Goal: Transaction & Acquisition: Obtain resource

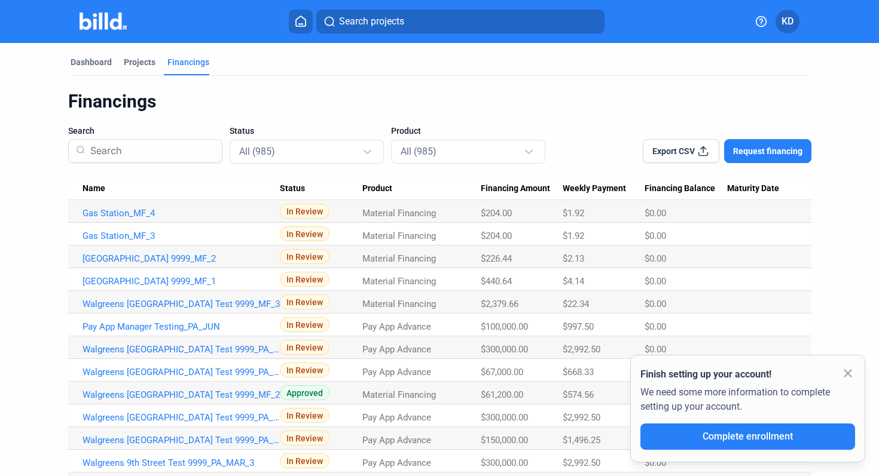
click at [753, 150] on span "Request financing" at bounding box center [767, 151] width 69 height 12
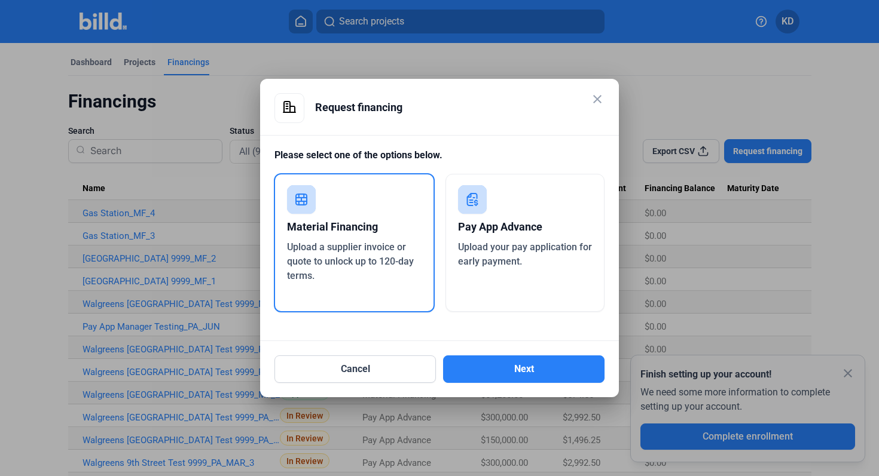
click at [412, 293] on div "Material Financing Upload a supplier invoice or quote to unlock up to 120-day t…" at bounding box center [354, 242] width 161 height 139
click at [497, 372] on button "Next" at bounding box center [523, 369] width 161 height 27
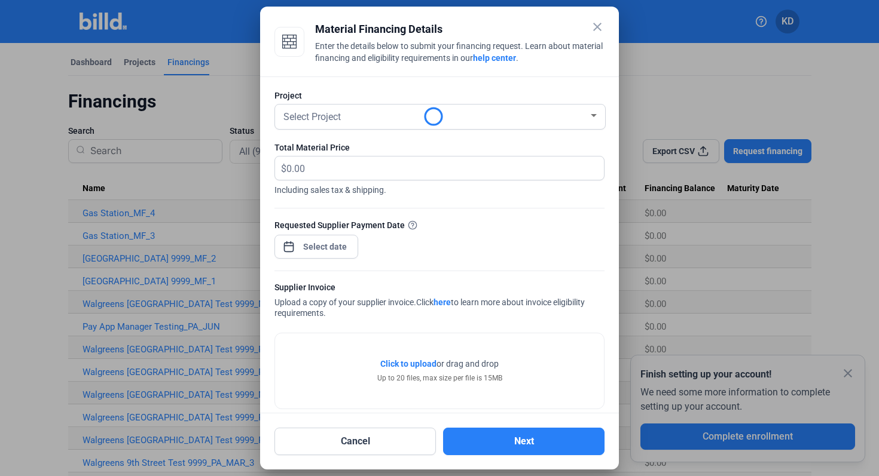
click at [370, 155] on div "Total Material Price $ Including sales tax & shipping." at bounding box center [439, 175] width 330 height 66
click at [537, 446] on button "Next" at bounding box center [523, 441] width 161 height 27
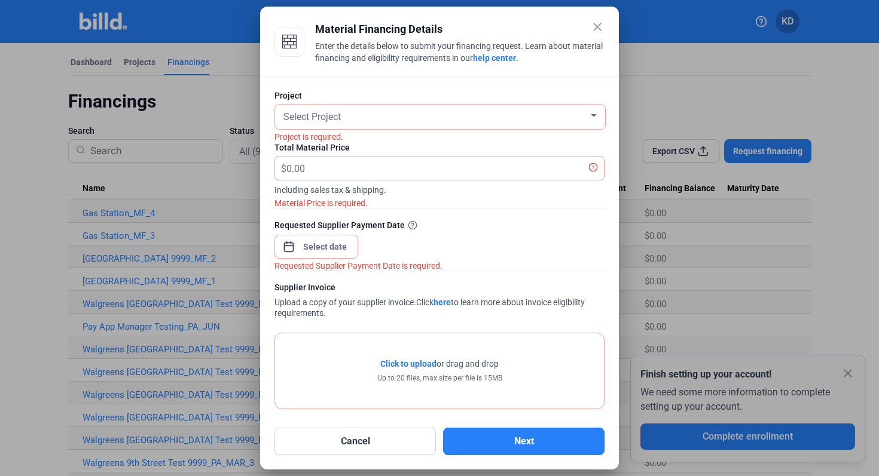
click at [602, 21] on mat-icon "close" at bounding box center [597, 27] width 14 height 14
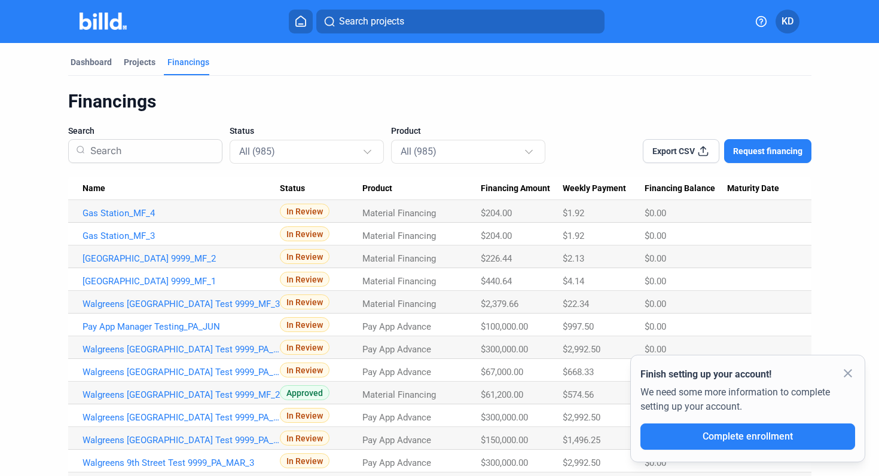
click at [744, 152] on span "Request financing" at bounding box center [767, 151] width 69 height 12
